Goal: Information Seeking & Learning: Learn about a topic

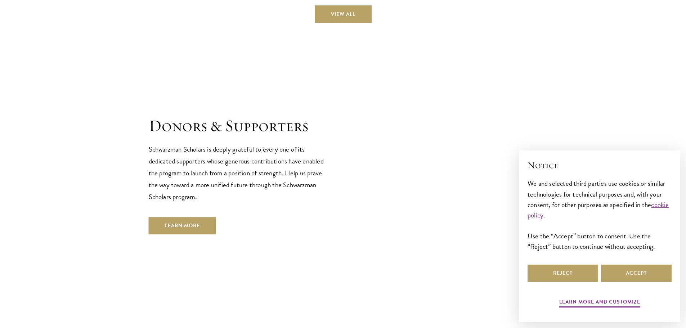
scroll to position [2131, 0]
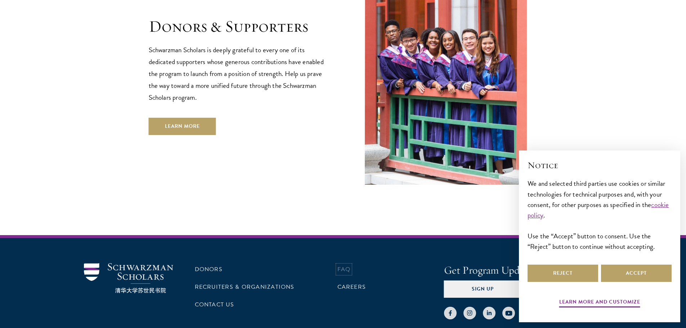
click at [340, 265] on link "FAQ" at bounding box center [344, 269] width 13 height 9
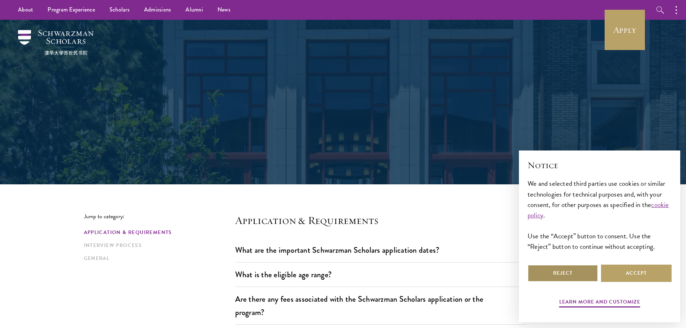
click at [571, 272] on button "Reject" at bounding box center [563, 273] width 71 height 17
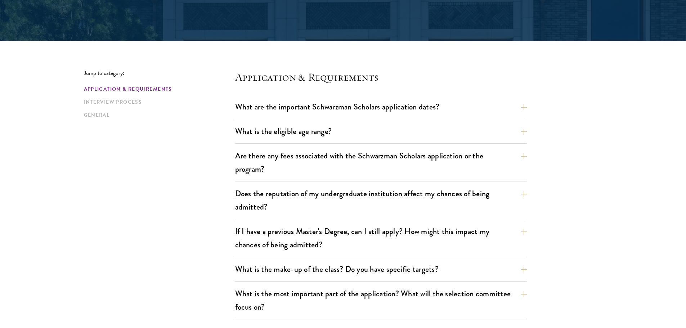
scroll to position [144, 0]
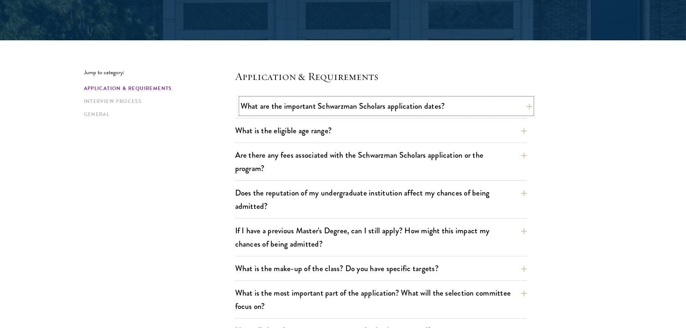
click at [527, 105] on button "What are the important Schwarzman Scholars application dates?" at bounding box center [387, 106] width 292 height 16
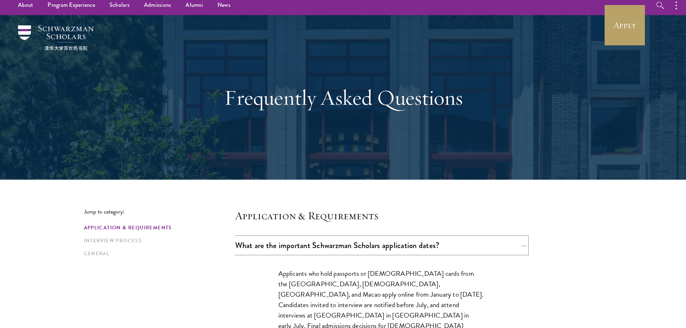
scroll to position [0, 0]
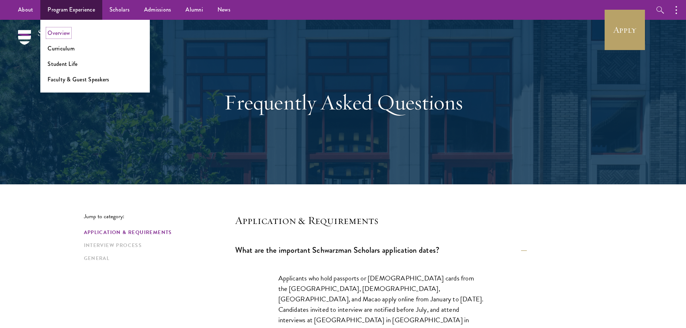
click at [63, 33] on link "Overview" at bounding box center [59, 33] width 22 height 8
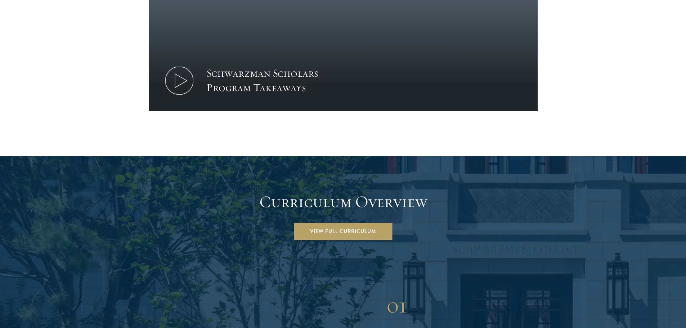
scroll to position [865, 0]
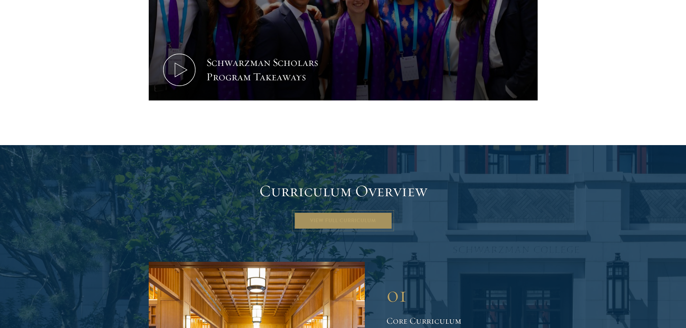
click at [370, 212] on link "View Full Curriculum" at bounding box center [343, 220] width 98 height 17
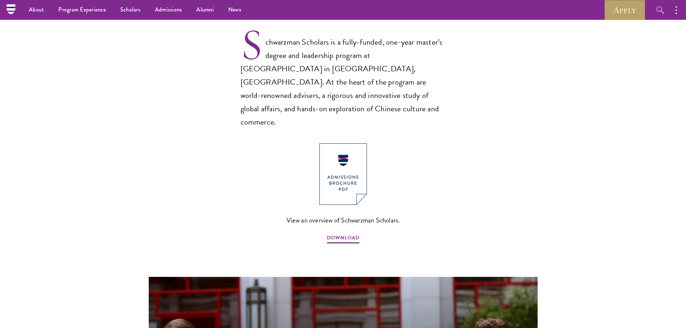
scroll to position [360, 0]
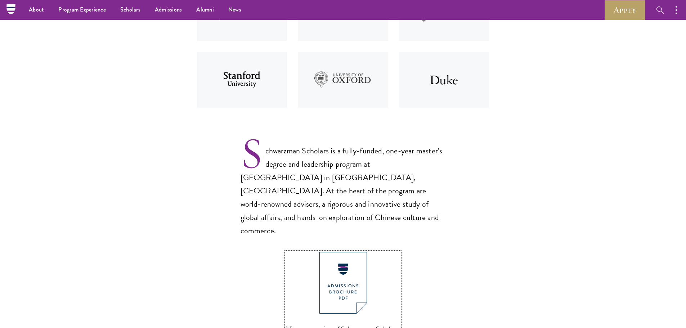
click at [354, 252] on img at bounding box center [344, 283] width 48 height 62
click at [439, 252] on div "View an overview of Schwarzman Scholars. DOWNLOAD" at bounding box center [343, 302] width 205 height 101
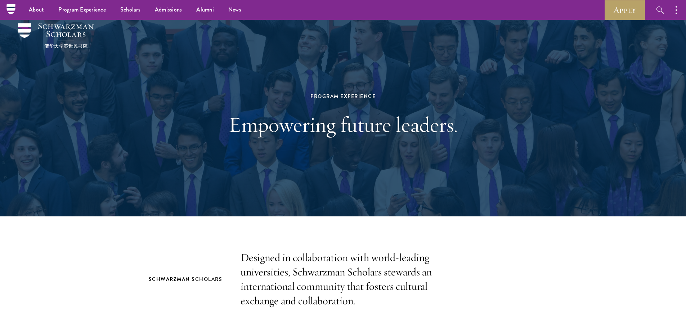
scroll to position [0, 0]
